Goal: Task Accomplishment & Management: Complete application form

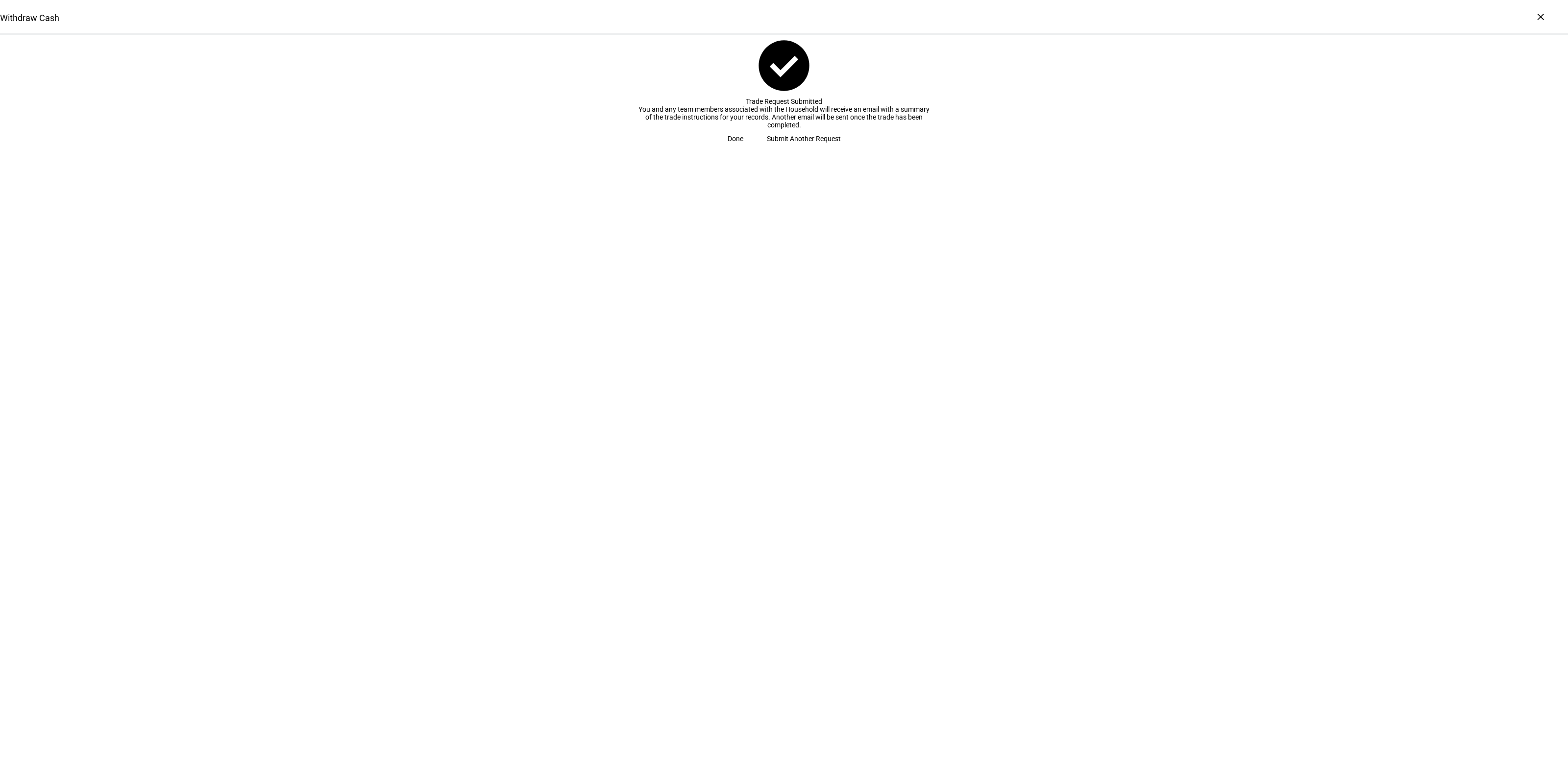
click at [743, 149] on span "Done" at bounding box center [735, 138] width 15 height 19
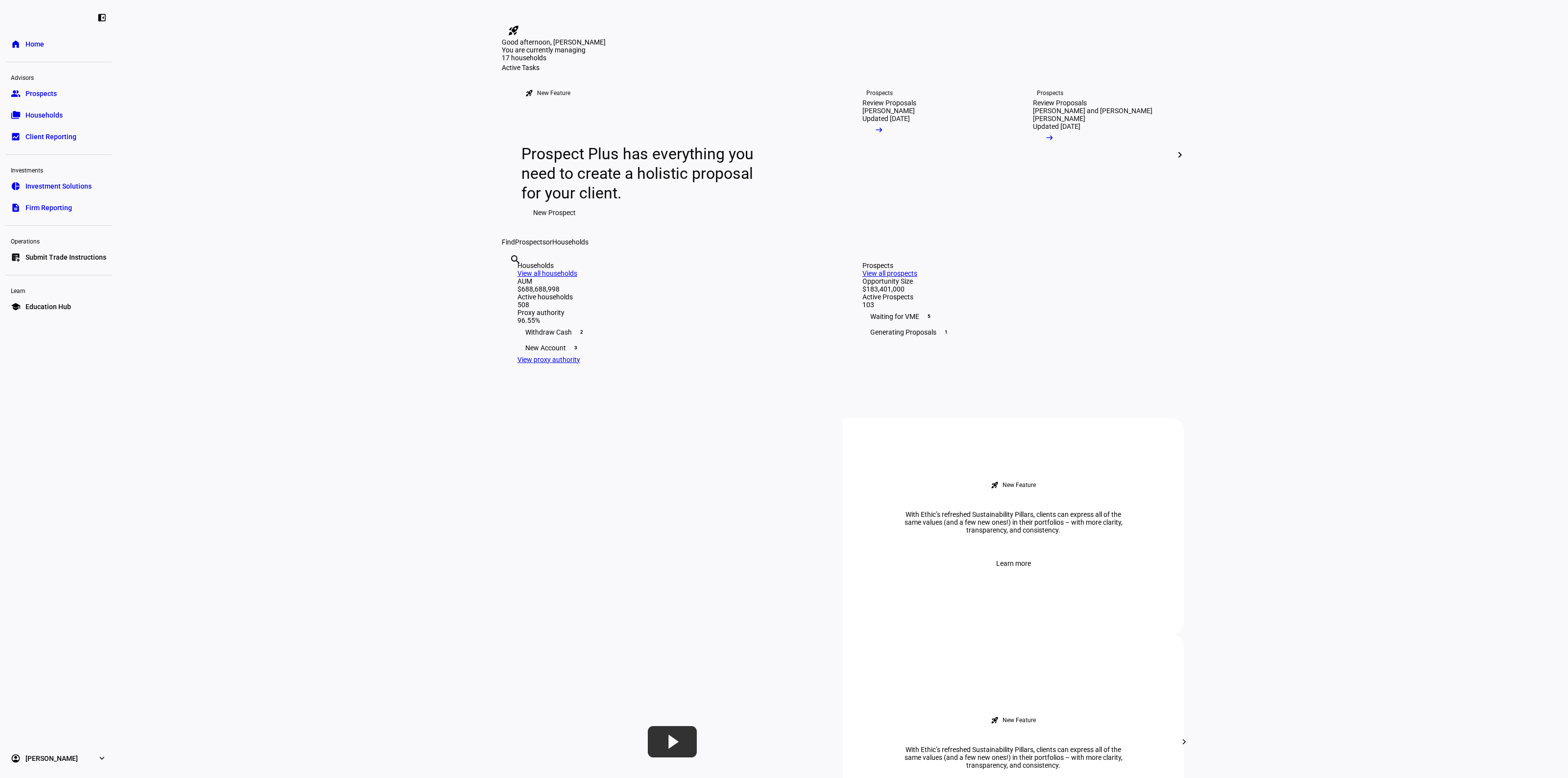
click at [518, 300] on div "search clear" at bounding box center [509, 273] width 15 height 54
click at [512, 279] on input "text" at bounding box center [510, 273] width 2 height 12
type input "else"
click at [603, 246] on div "search else clear folder_copy K else y [PERSON_NAME] and [PERSON_NAME] Household" at bounding box center [843, 246] width 682 height 0
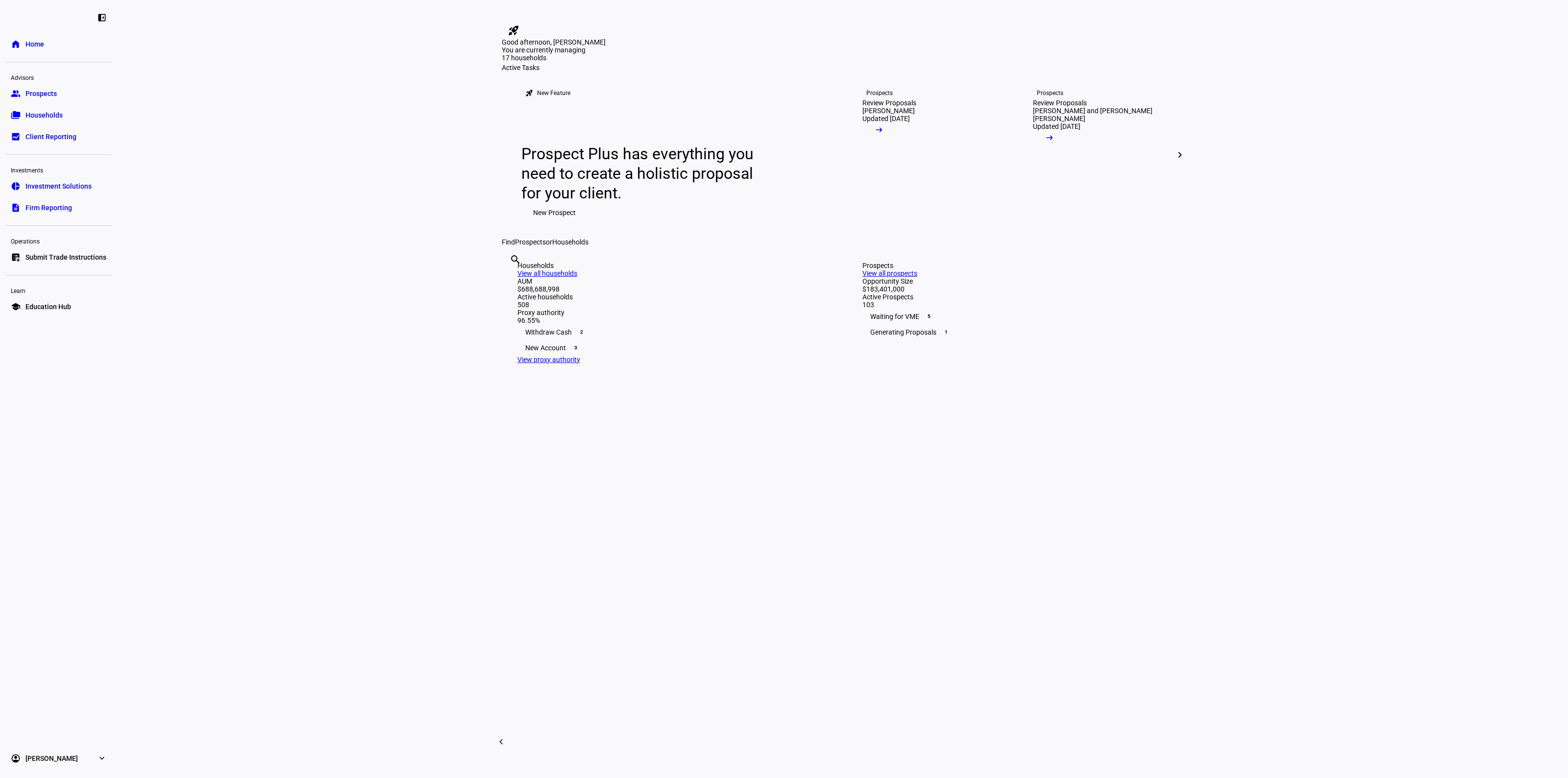
click at [1313, 283] on eth-layout-page-content "rocket_launch Product Updates The latest features and improvements Powered by L…" at bounding box center [843, 389] width 1450 height 778
click at [1180, 161] on mat-icon "chevron_right" at bounding box center [1180, 155] width 12 height 12
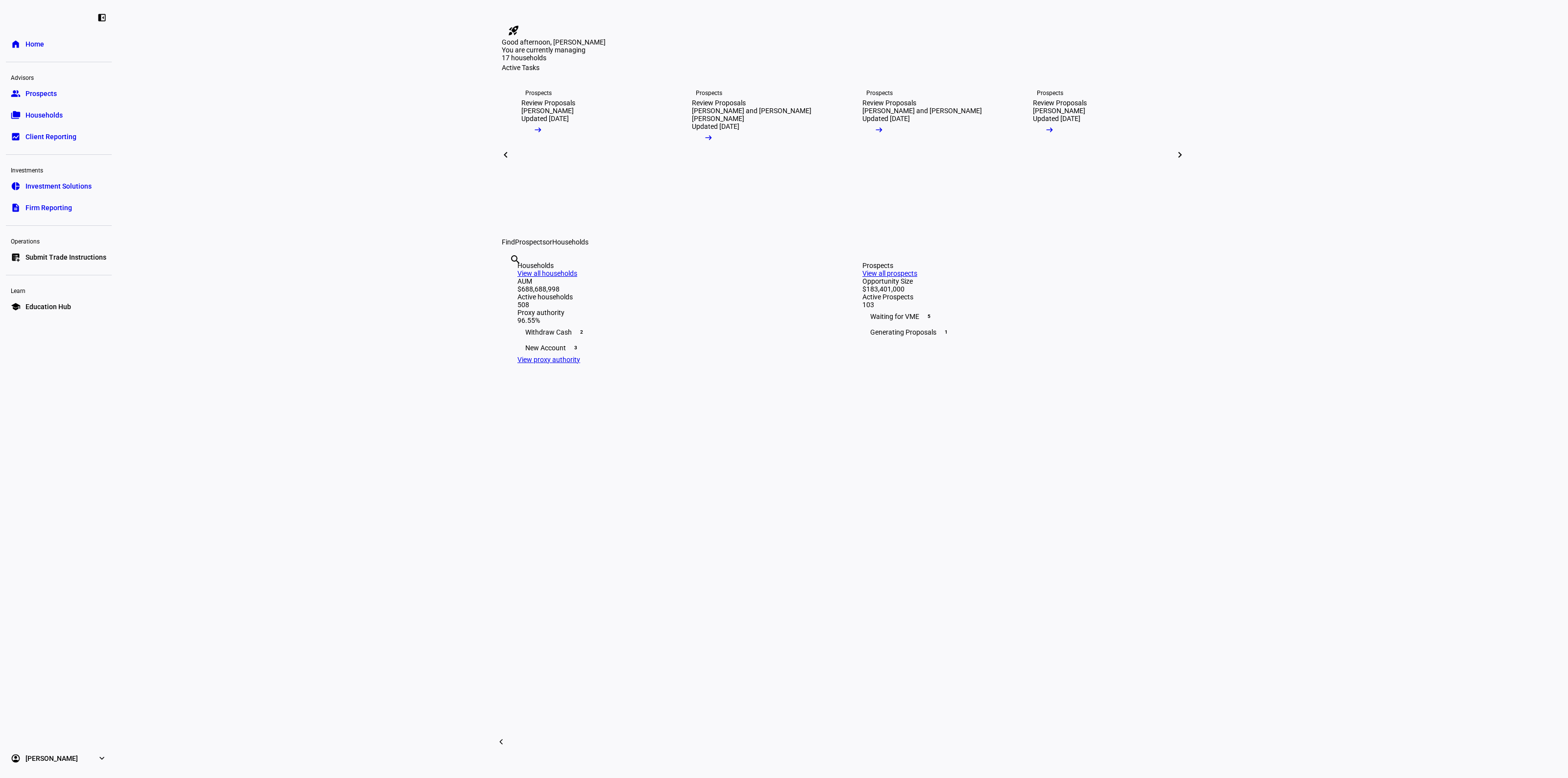
click at [494, 167] on span at bounding box center [506, 155] width 23 height 23
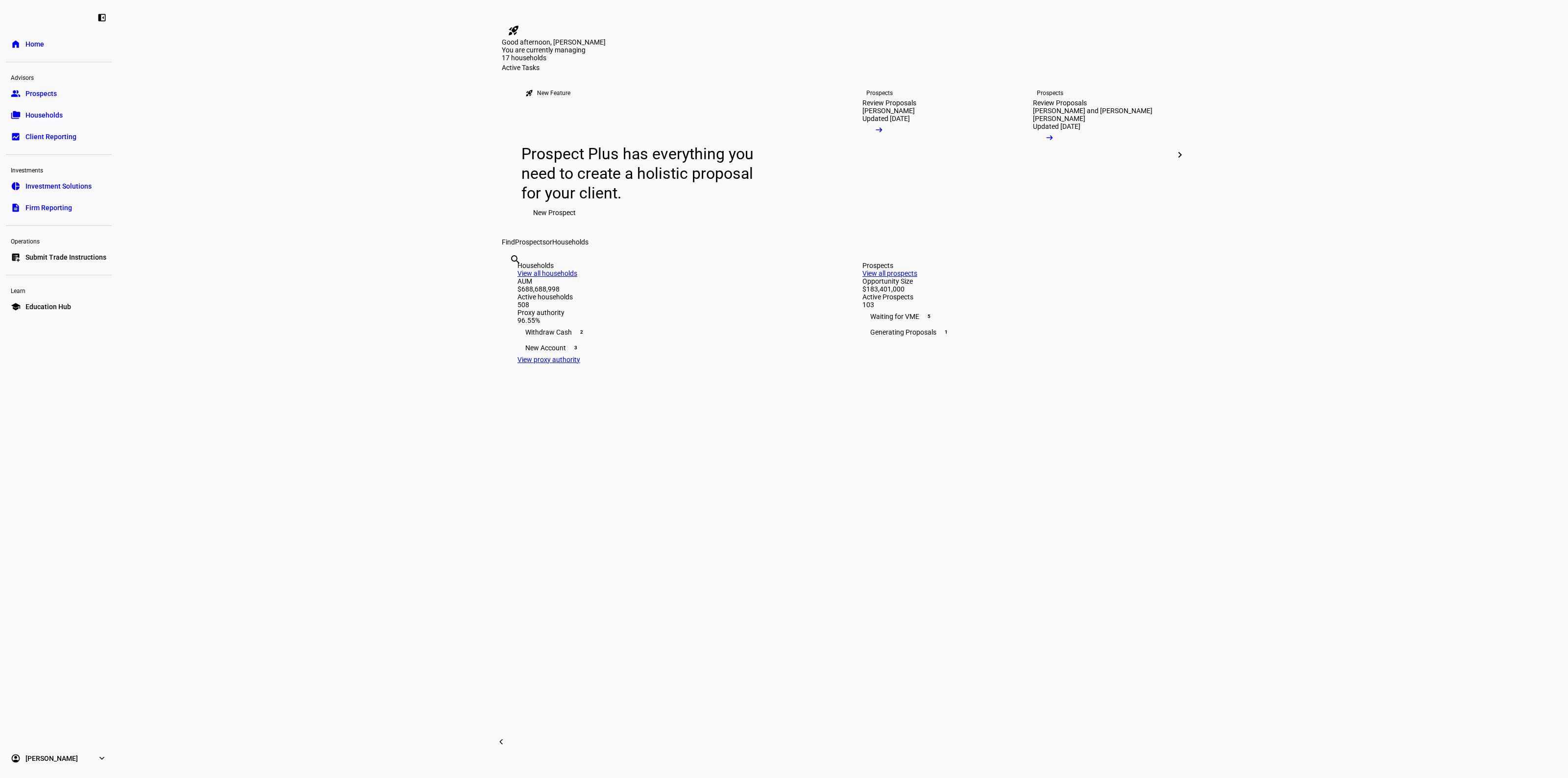
click at [374, 290] on eth-layout-page-content "rocket_launch Product Updates The latest features and improvements Powered by L…" at bounding box center [843, 389] width 1450 height 778
click at [1355, 342] on eth-layout-page-content "rocket_launch Product Updates The latest features and improvements Powered by L…" at bounding box center [843, 389] width 1450 height 778
drag, startPoint x: 287, startPoint y: 151, endPoint x: 316, endPoint y: 133, distance: 34.1
click at [290, 155] on eth-layout-page-content "rocket_launch Product Updates The latest features and improvements Powered by L…" at bounding box center [843, 389] width 1450 height 778
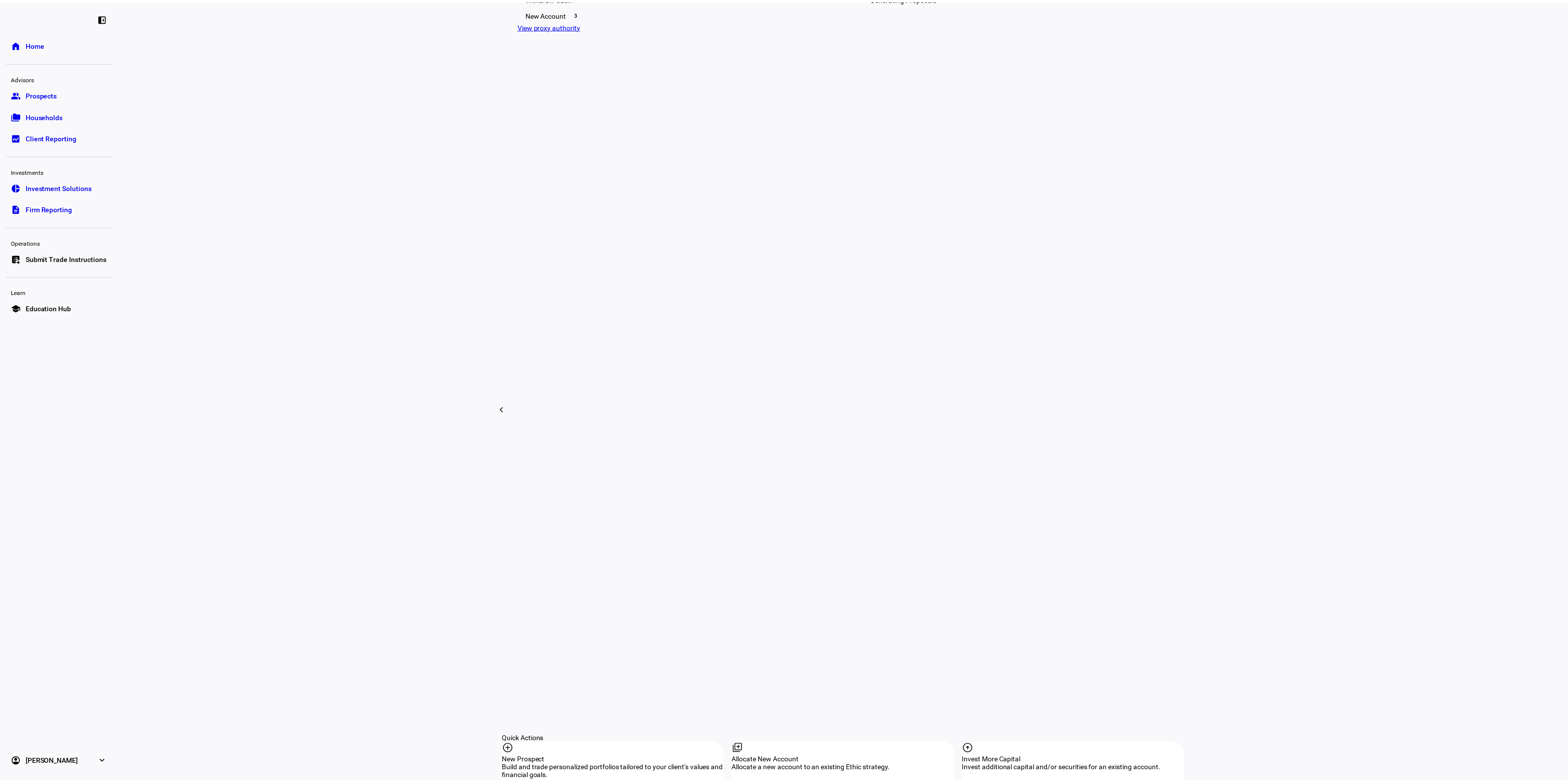
scroll to position [493, 0]
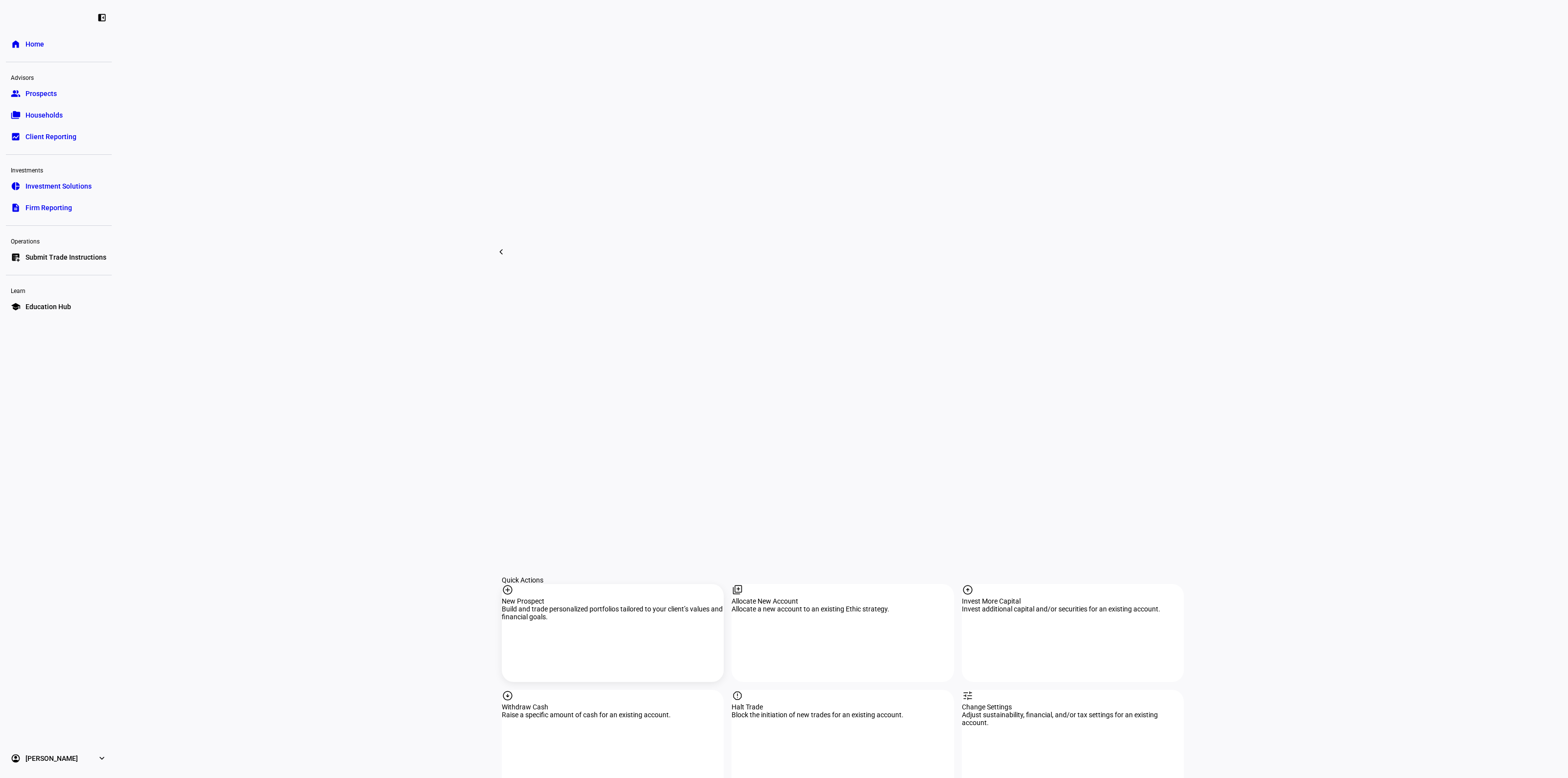
click at [562, 605] on div "Build and trade personalized portfolios tailored to your client’s values and fi…" at bounding box center [612, 613] width 222 height 15
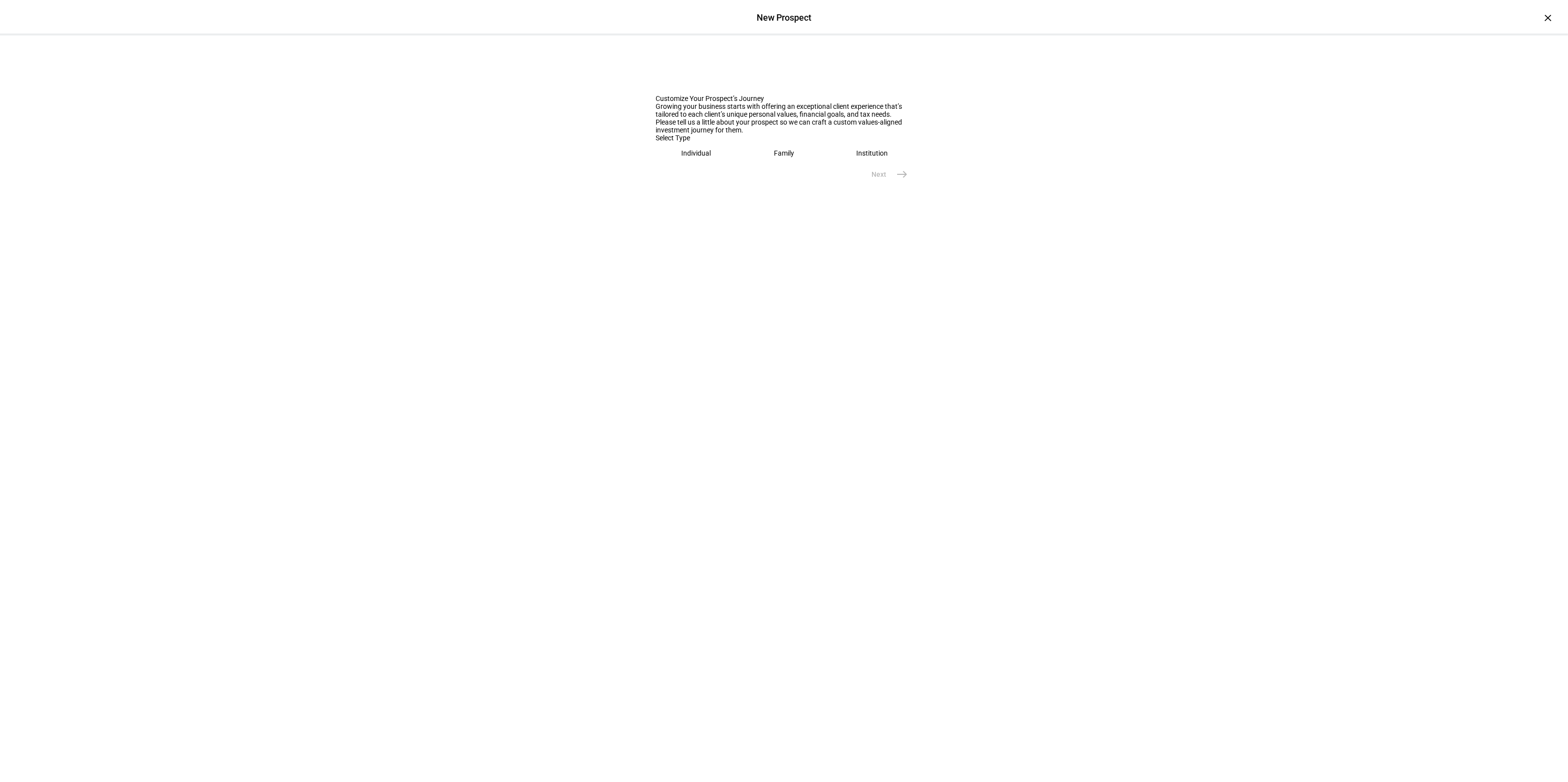
click at [689, 157] on div "Individual" at bounding box center [696, 153] width 30 height 8
click at [702, 188] on input "text" at bounding box center [784, 184] width 256 height 8
click at [703, 188] on input "text" at bounding box center [784, 184] width 256 height 8
type input "[PERSON_NAME] Trust"
click at [708, 425] on eth-prospect-journey-background at bounding box center [784, 249] width 1568 height 428
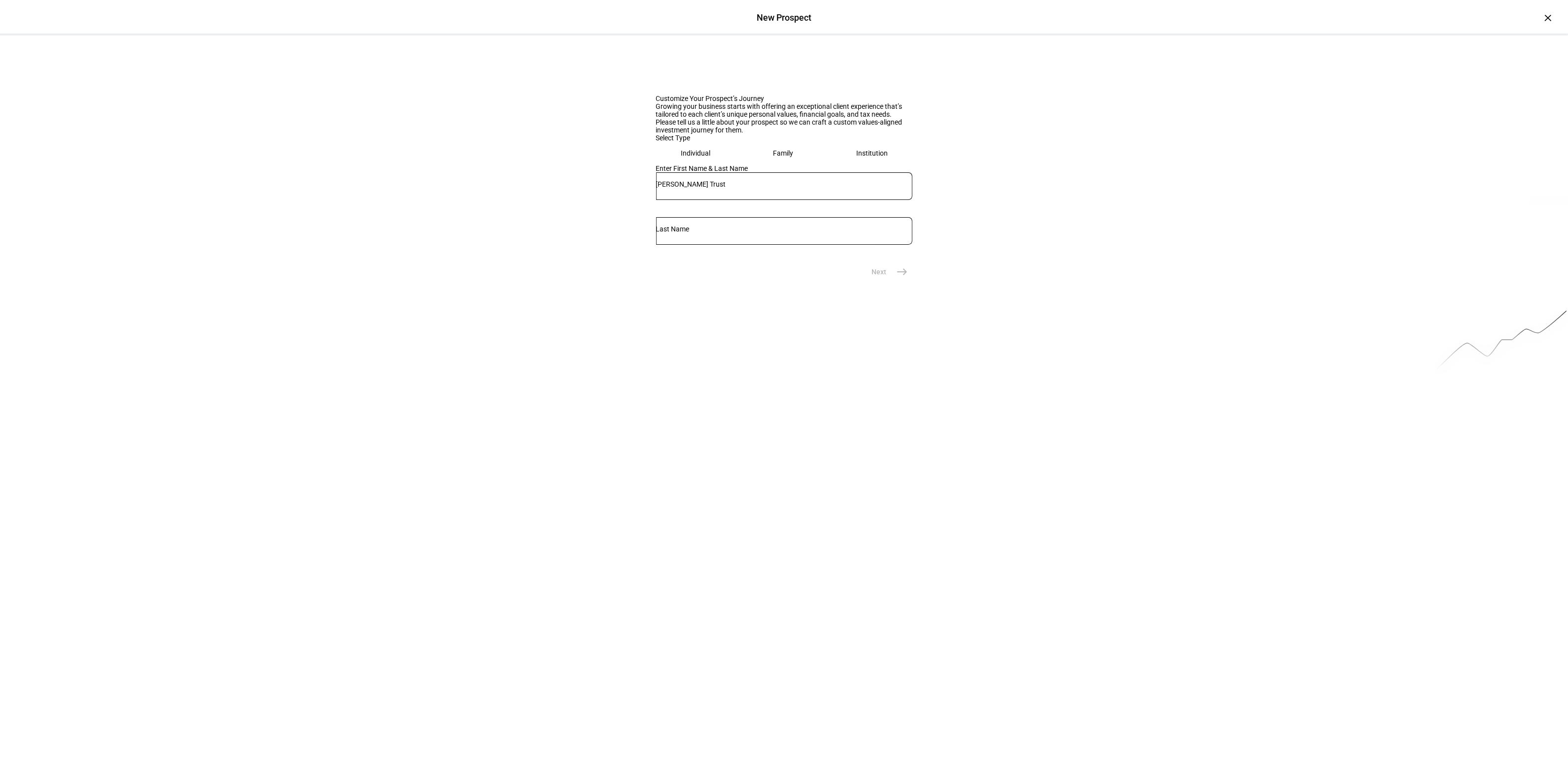
drag, startPoint x: 807, startPoint y: 314, endPoint x: 807, endPoint y: 321, distance: 7.0
click at [807, 245] on div at bounding box center [784, 231] width 256 height 28
click at [807, 233] on input "text" at bounding box center [784, 229] width 256 height 8
click at [895, 254] on eth-input at bounding box center [784, 235] width 256 height 37
click at [888, 282] on button "Next east" at bounding box center [886, 272] width 52 height 19
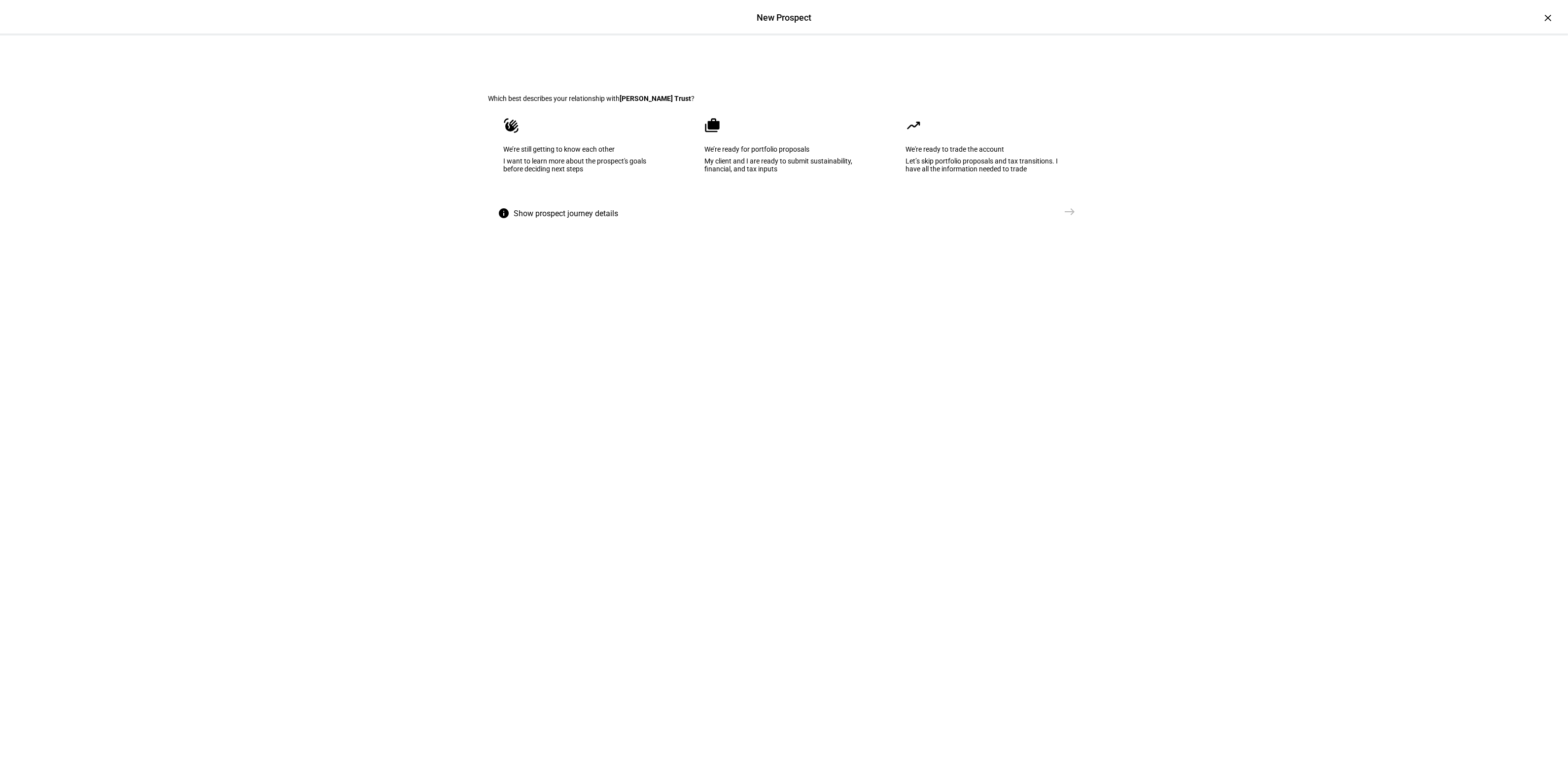
click at [772, 202] on eth-mega-radio-button "cases We’re ready for portfolio proposals My client and I are ready to submit s…" at bounding box center [784, 152] width 189 height 100
